Goal: Transaction & Acquisition: Purchase product/service

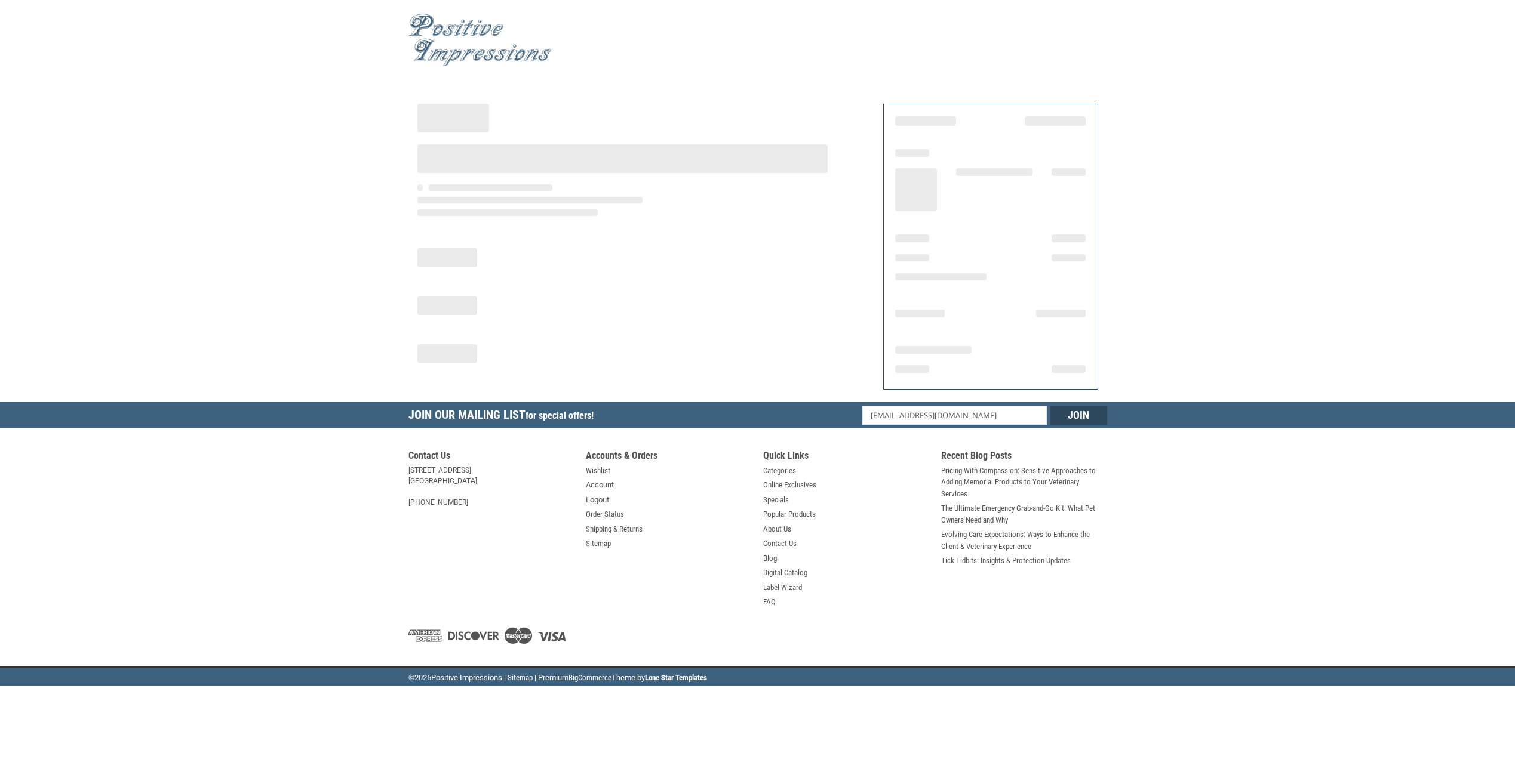
select select "US"
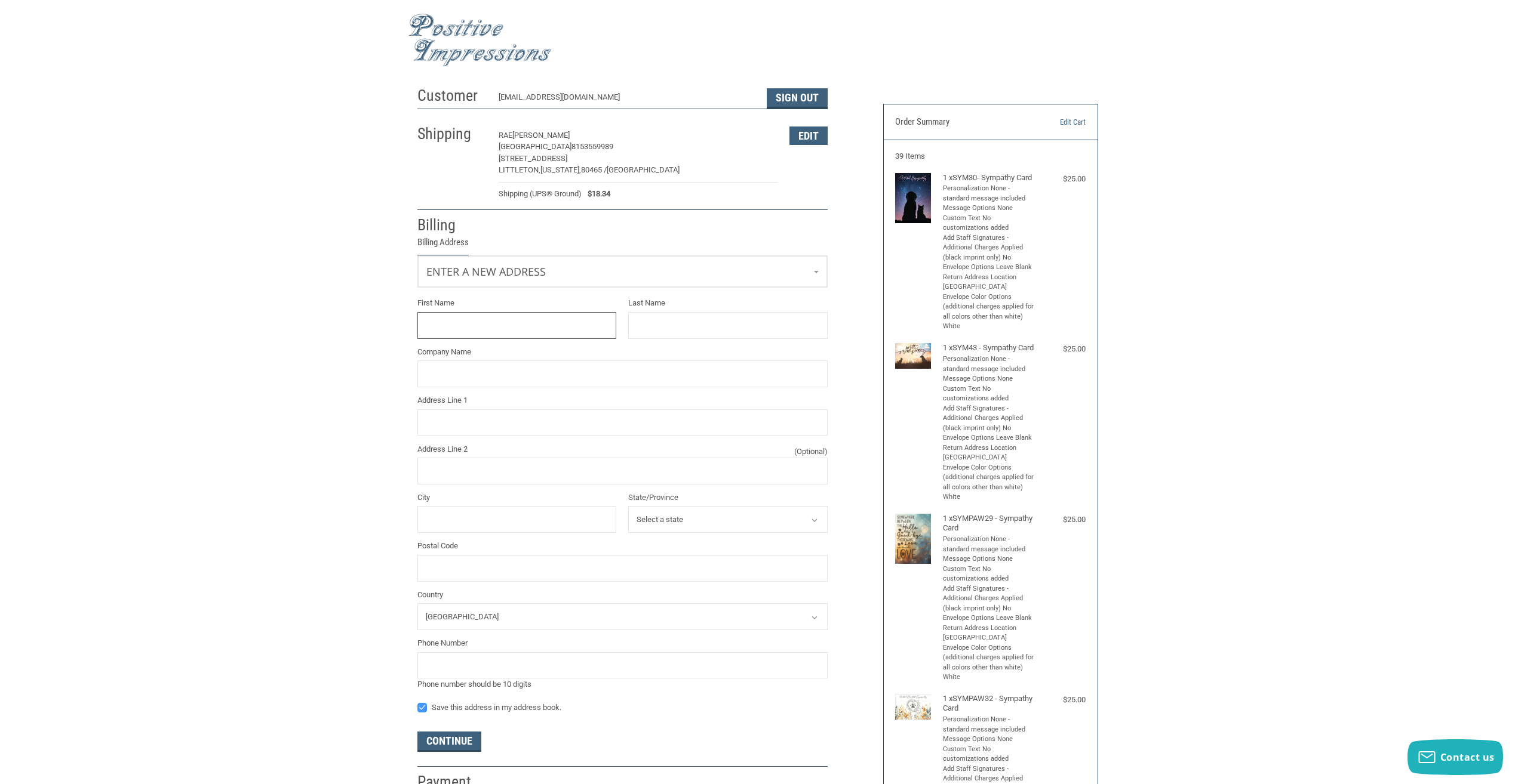
scroll to position [54, 0]
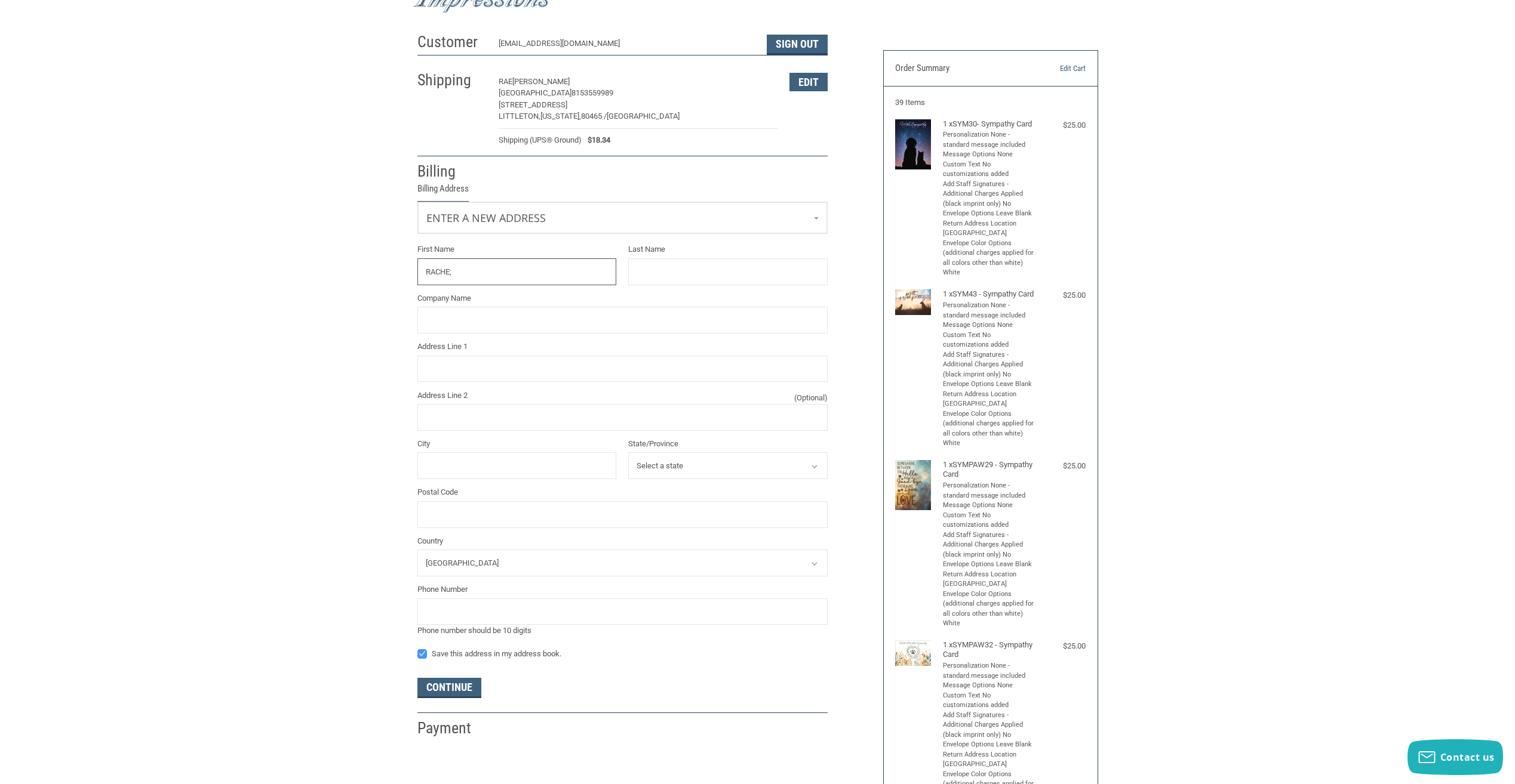
click at [564, 266] on input "RACHE;" at bounding box center [516, 271] width 200 height 27
type input "[PERSON_NAME]"
type input "A"
type input "[PERSON_NAME]"
click at [595, 313] on input "REDSTONE ANIMAL HOSPTIAL" at bounding box center [622, 319] width 410 height 27
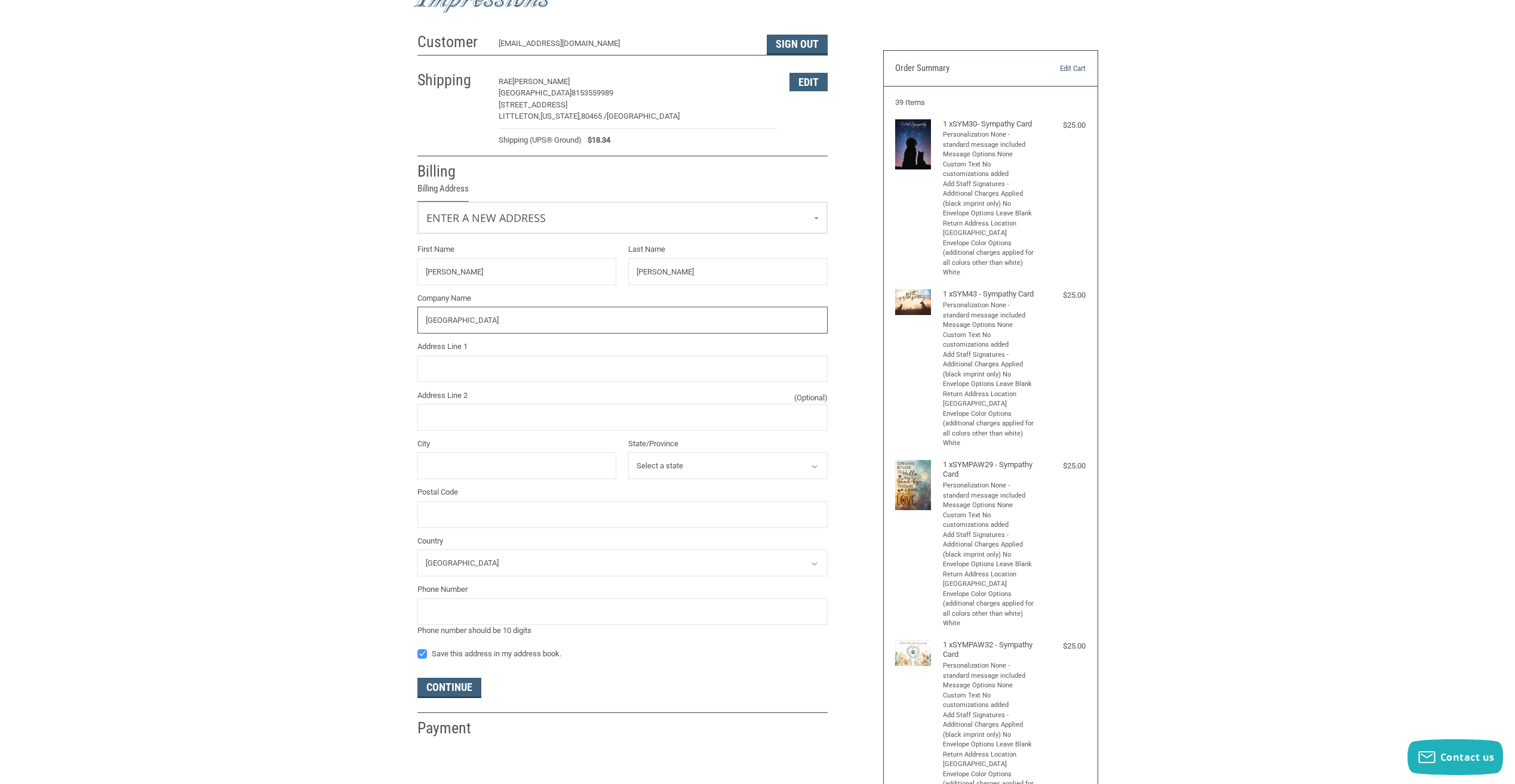
type input "[GEOGRAPHIC_DATA]"
type input "[STREET_ADDRESS][PERSON_NAME]"
type input "LITTLETON"
click at [775, 462] on select "Select a state [US_STATE] [US_STATE] [US_STATE] [US_STATE] [US_STATE] Armed For…" at bounding box center [728, 466] width 200 height 27
select select "CO"
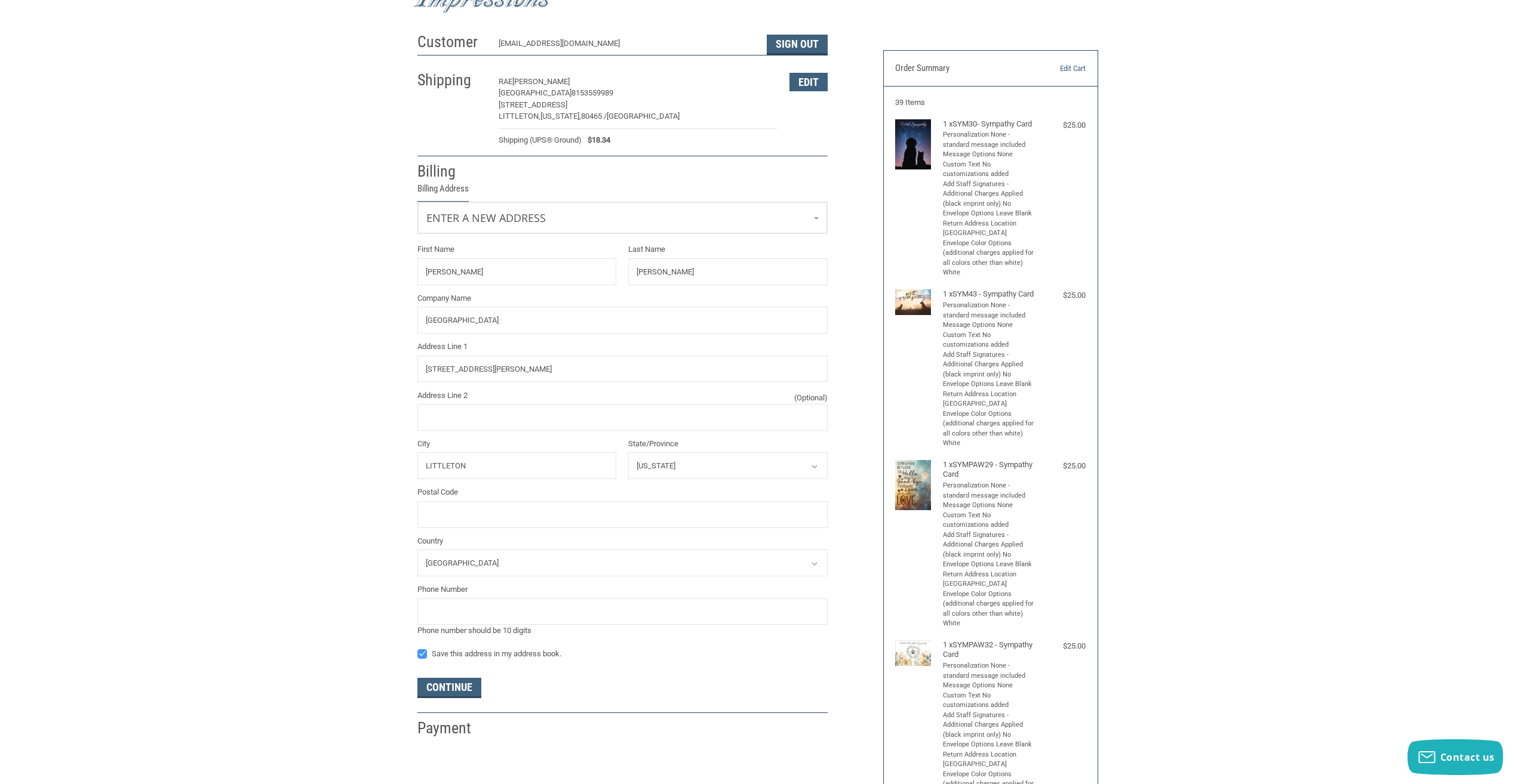
click at [629, 453] on select "Select a state [US_STATE] [US_STATE] [US_STATE] [US_STATE] [US_STATE] Armed For…" at bounding box center [728, 466] width 200 height 27
type input "80123"
click at [476, 607] on input "tel" at bounding box center [622, 611] width 410 height 27
type input "3036831675"
click at [355, 513] on div "Customer [EMAIL_ADDRESS][DOMAIN_NAME] Sign Out Shipping [PERSON_NAME] REDSTONE …" at bounding box center [757, 522] width 1515 height 991
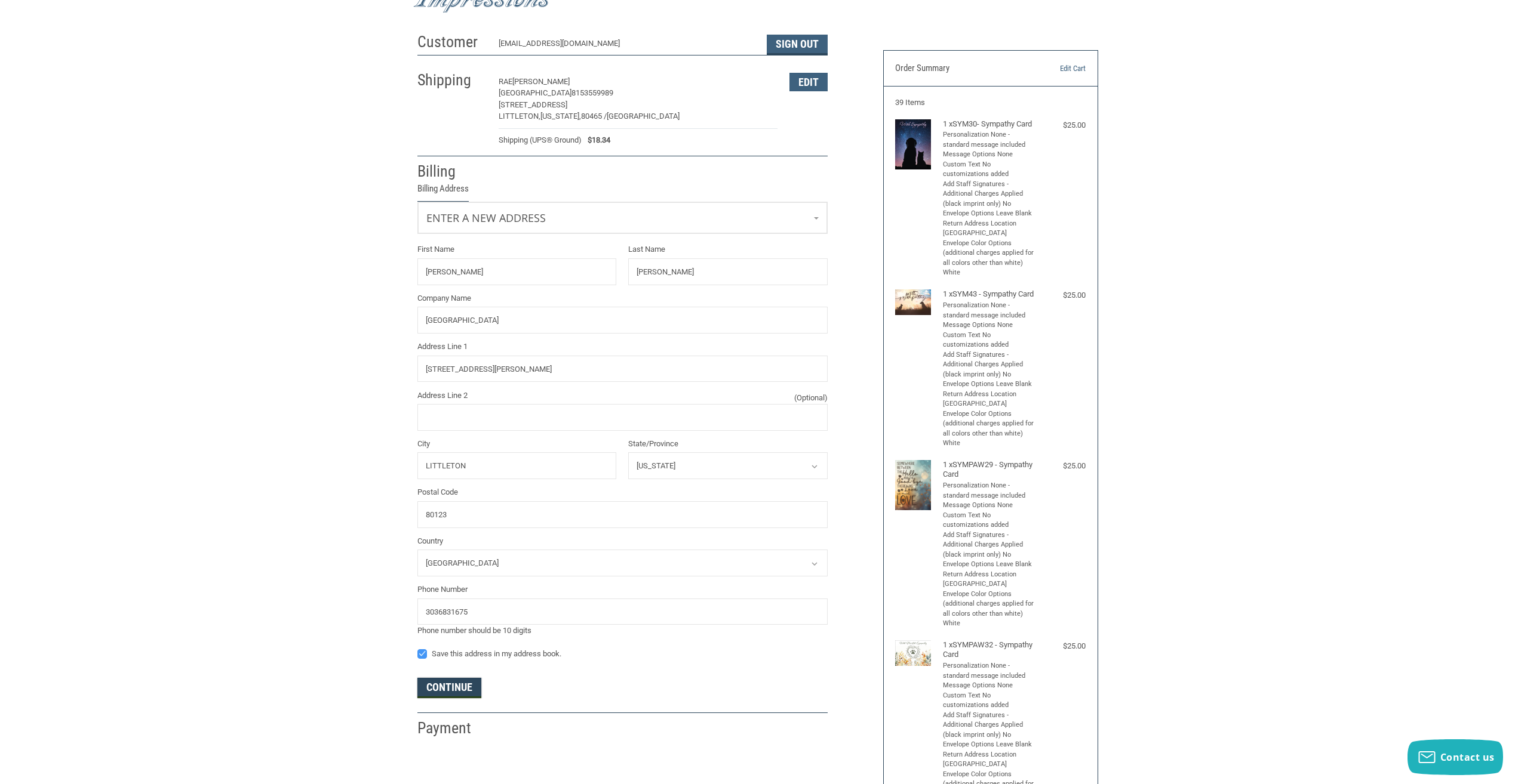
click at [476, 681] on button "Continue" at bounding box center [449, 688] width 64 height 21
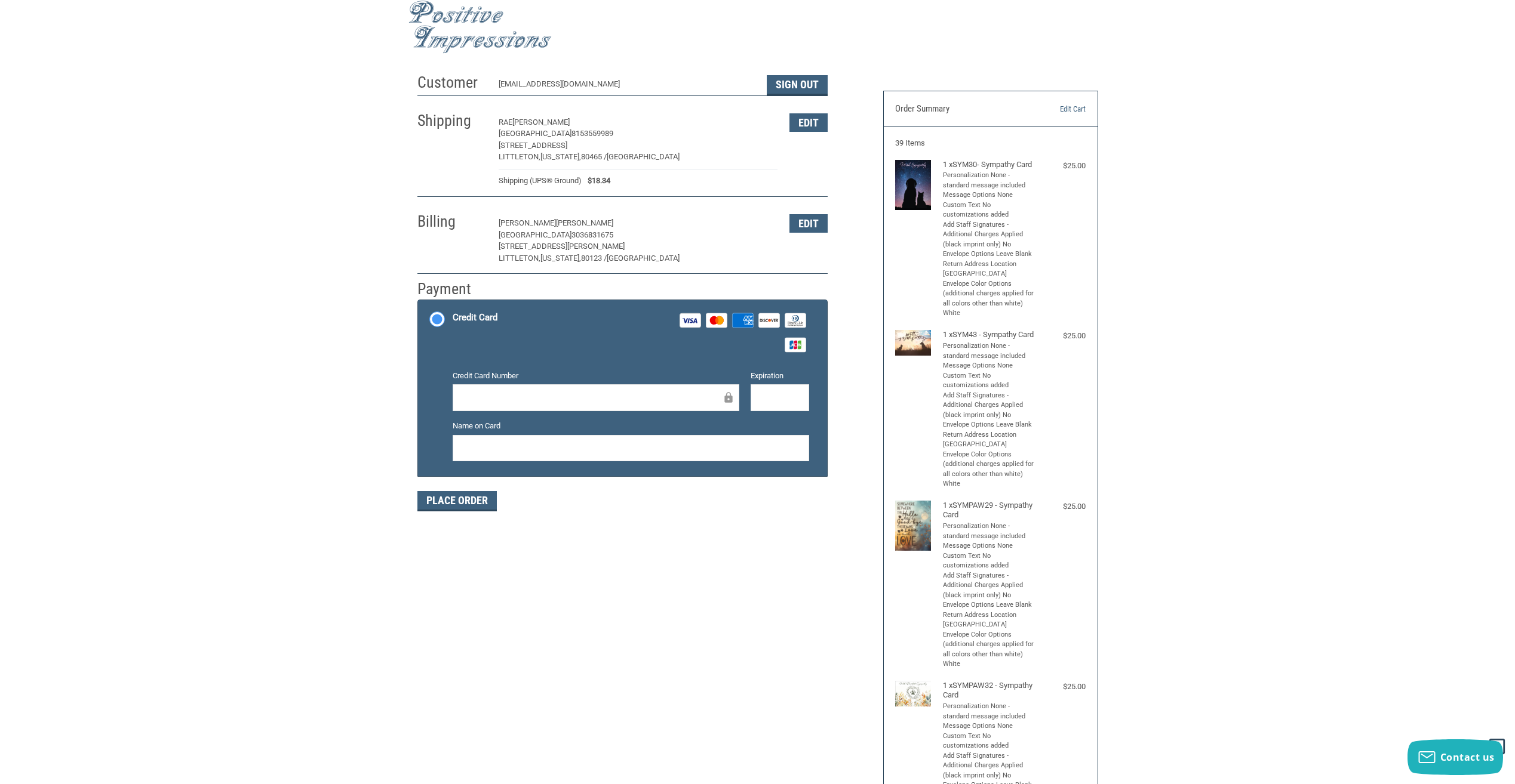
scroll to position [12, 0]
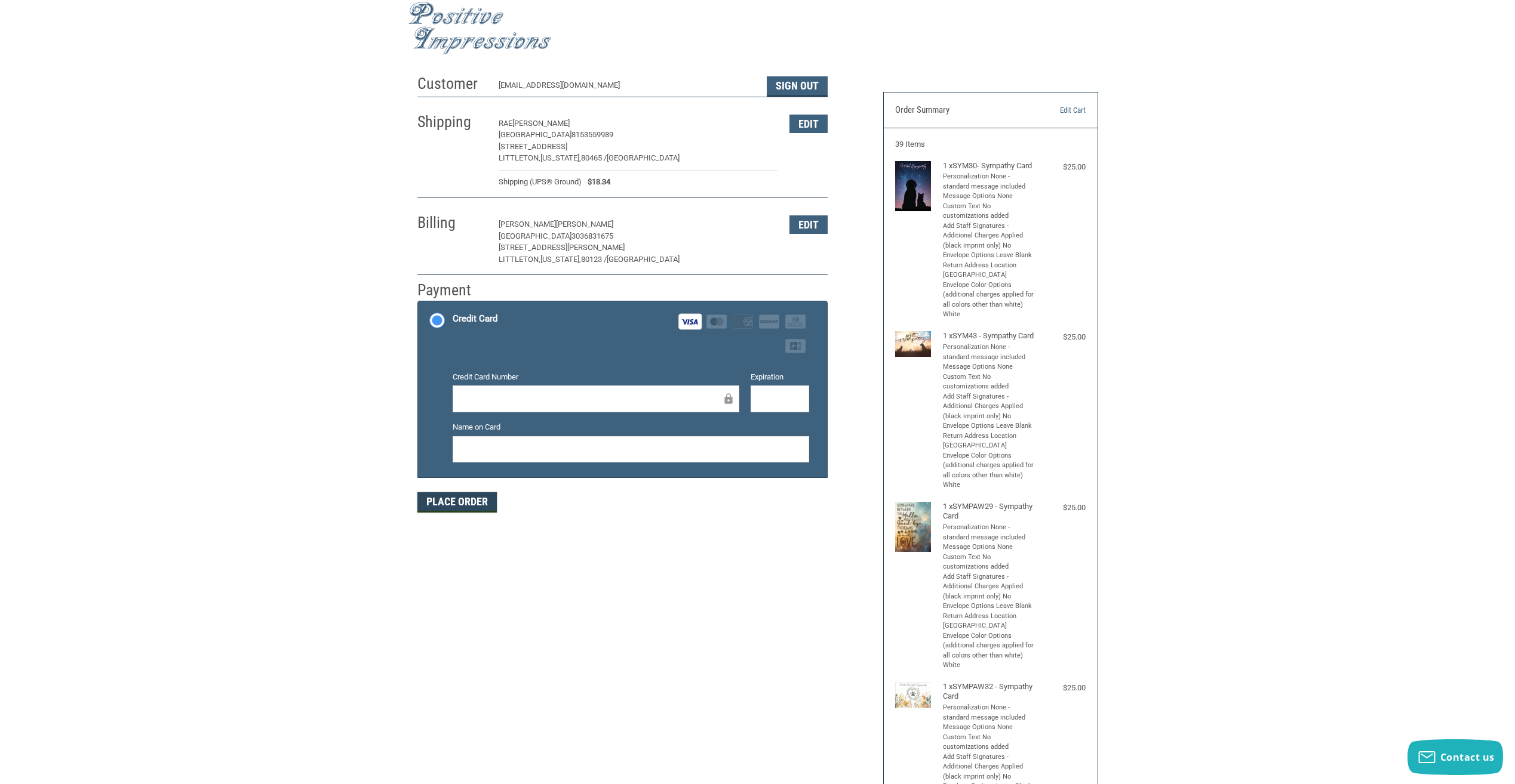
click at [492, 496] on button "Place Order" at bounding box center [456, 502] width 80 height 21
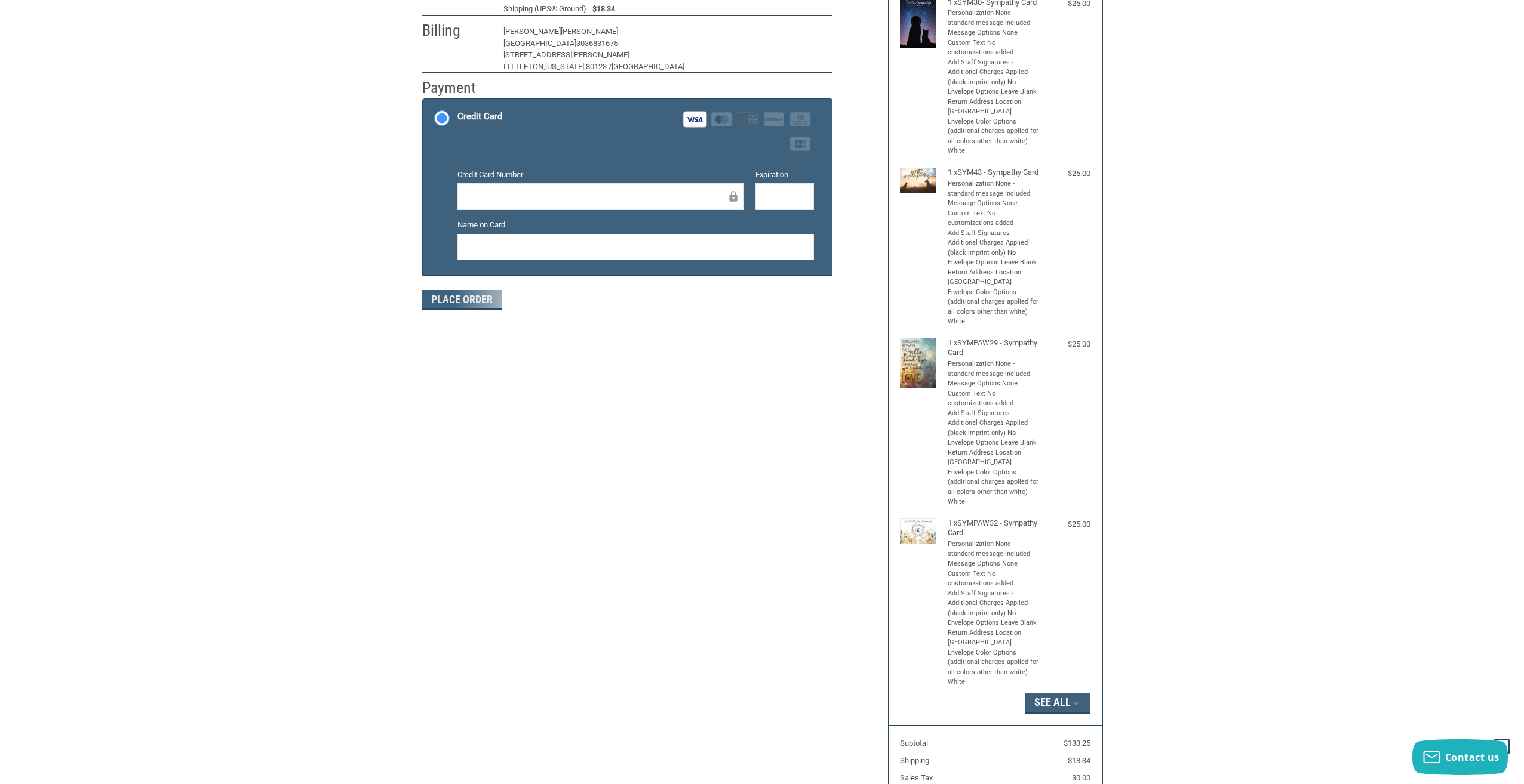
scroll to position [0, 0]
